Goal: Transaction & Acquisition: Purchase product/service

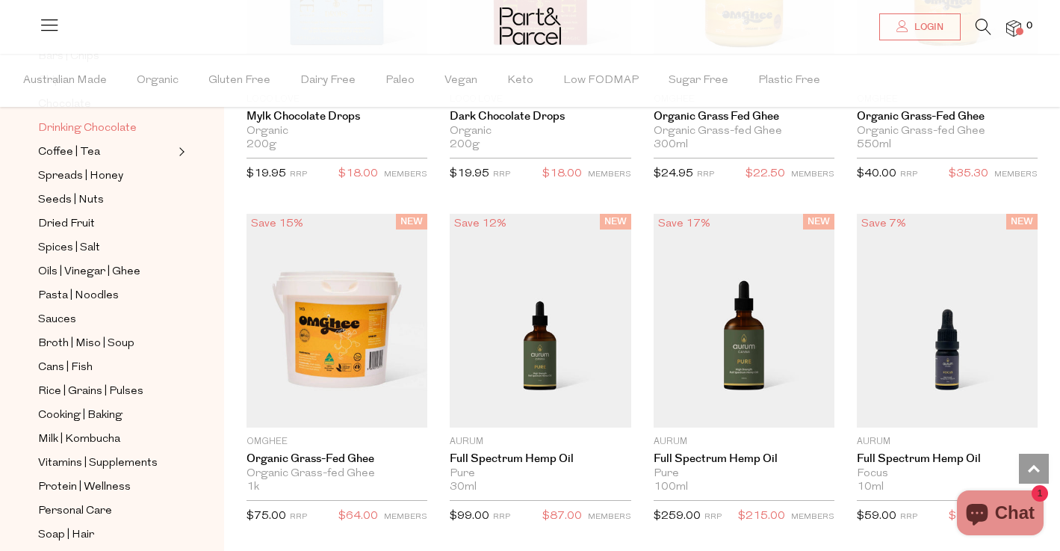
scroll to position [334, 0]
click at [88, 438] on span "Milk | Kombucha" at bounding box center [79, 441] width 82 height 18
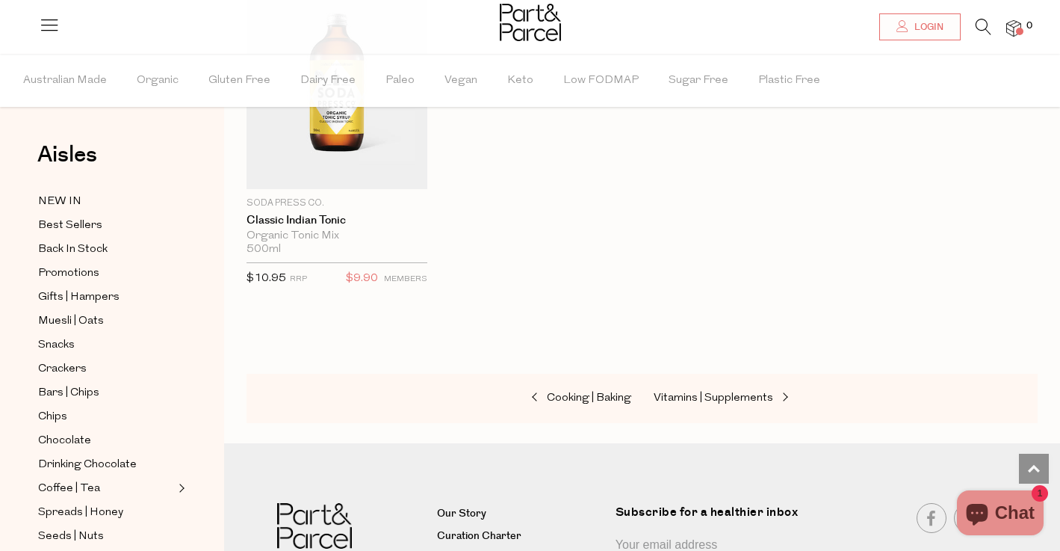
scroll to position [2998, 0]
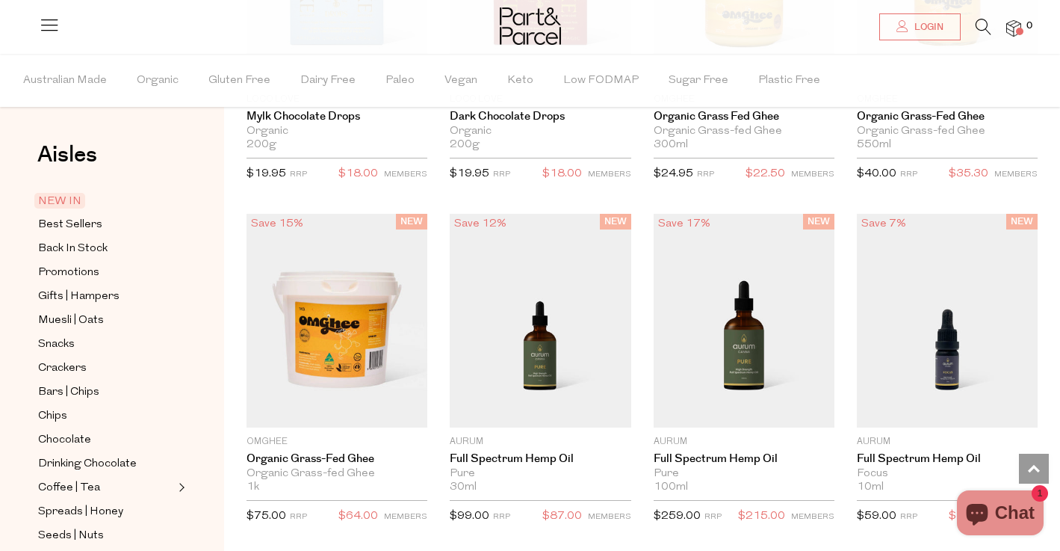
scroll to position [1436, 0]
